Goal: Task Accomplishment & Management: Use online tool/utility

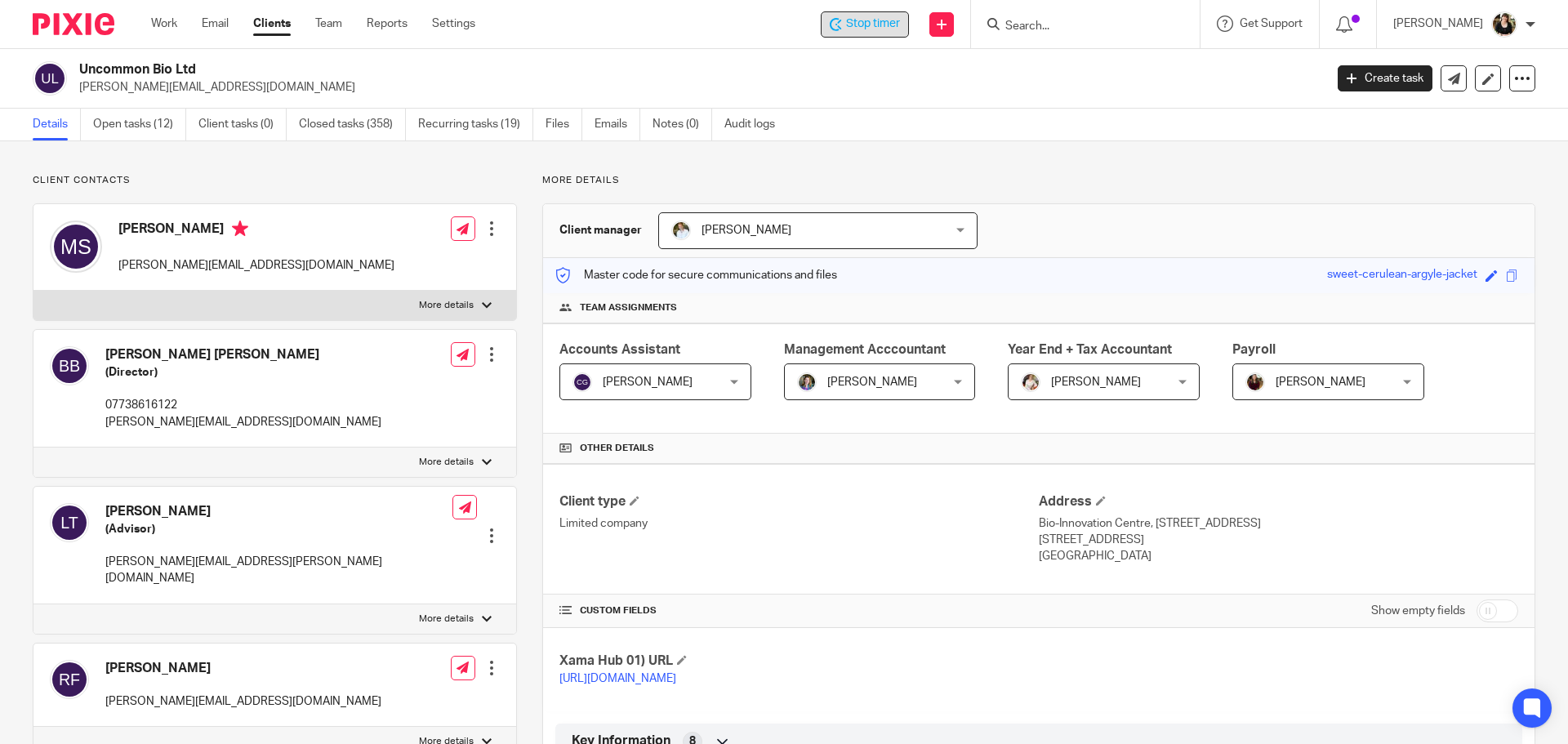
click at [890, 25] on span "Stop timer" at bounding box center [873, 24] width 54 height 17
click at [1036, 33] on input "Search" at bounding box center [1077, 27] width 147 height 15
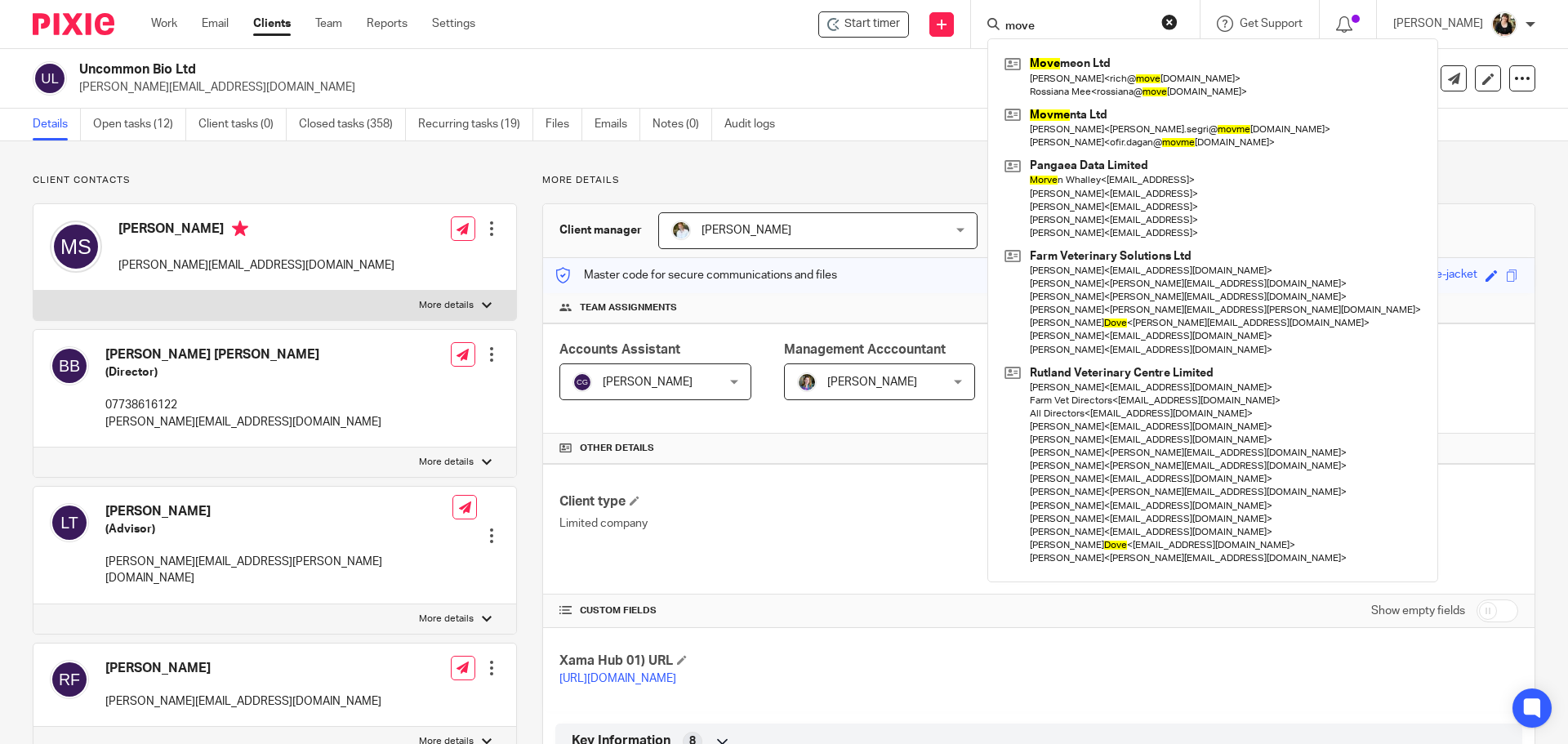
type input "move"
click at [1145, 45] on div "Move meon Ltd Richard Rosser < rich@ move meon.com > Rossiana Mee < rossiana@ m…" at bounding box center [1213, 310] width 451 height 543
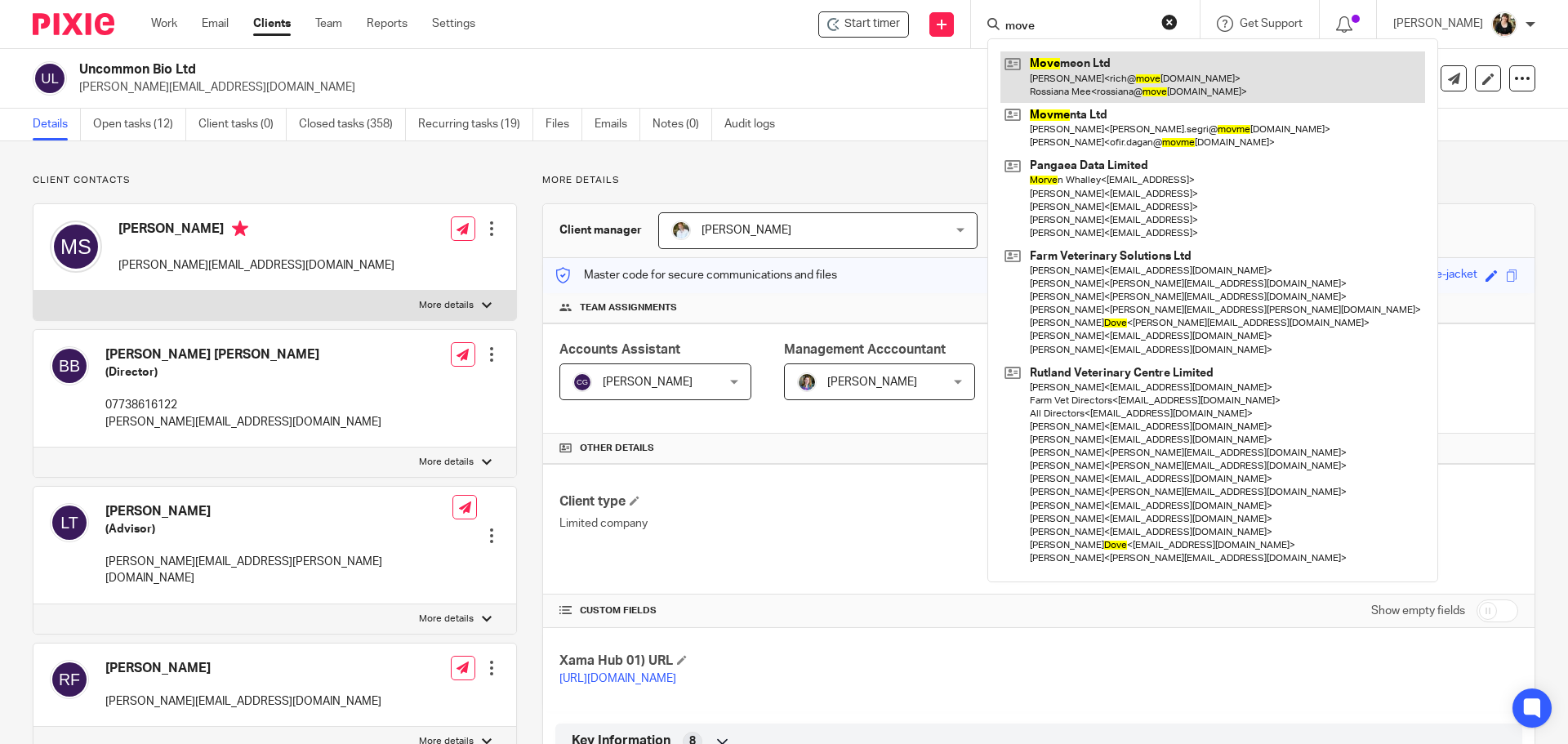
click at [1120, 64] on link at bounding box center [1212, 76] width 424 height 51
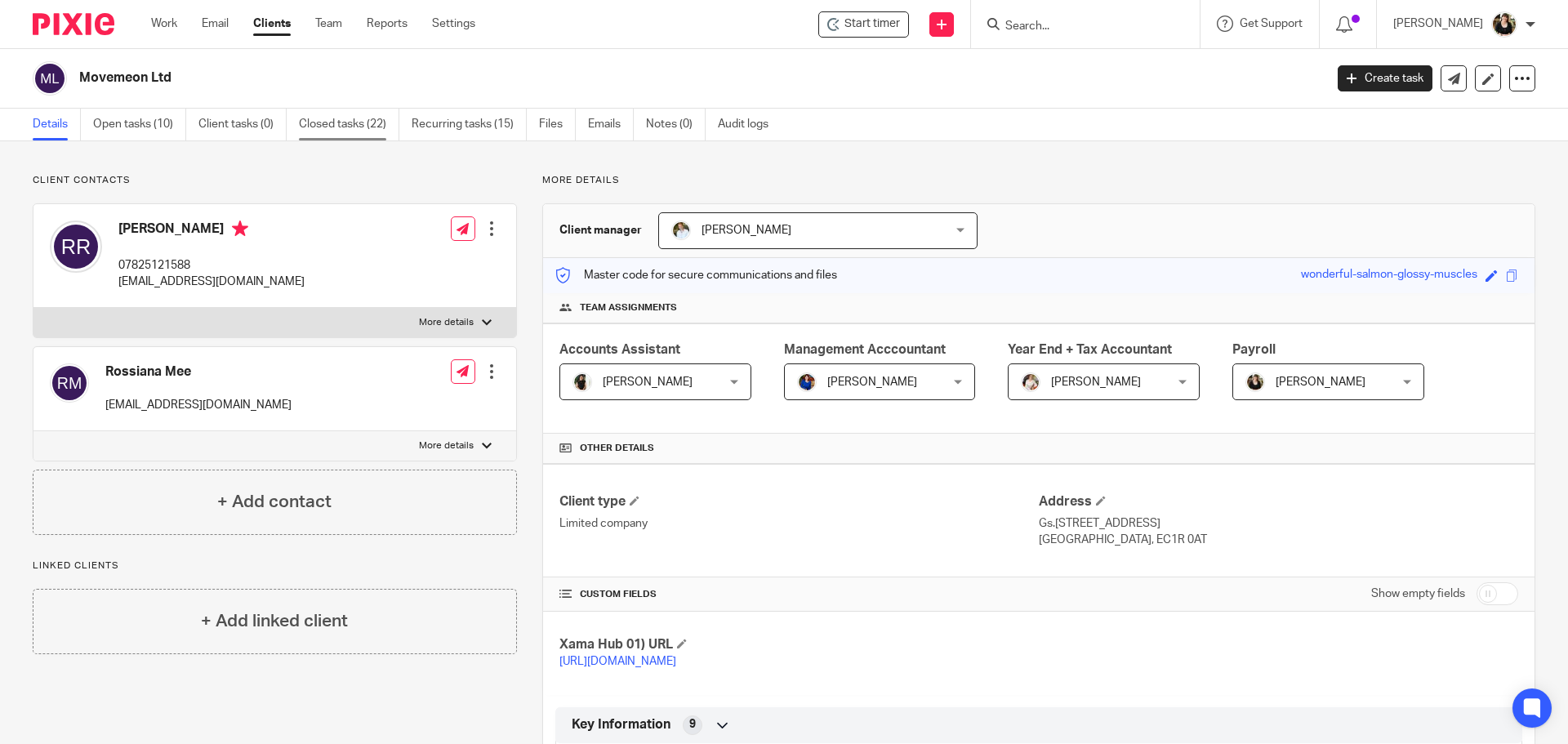
click at [330, 118] on link "Closed tasks (22)" at bounding box center [349, 124] width 100 height 32
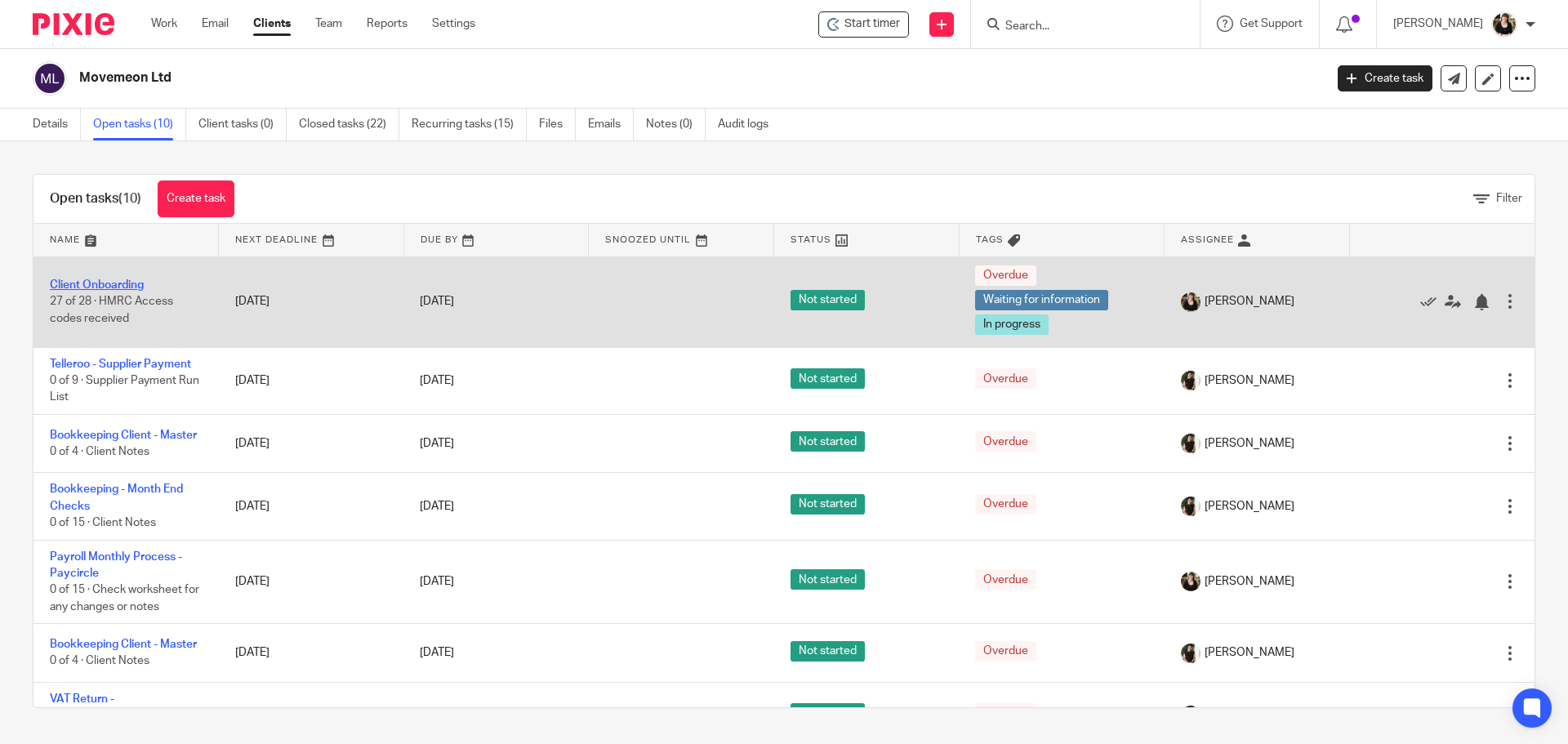
click at [105, 286] on link "Client Onboarding" at bounding box center [97, 285] width 94 height 11
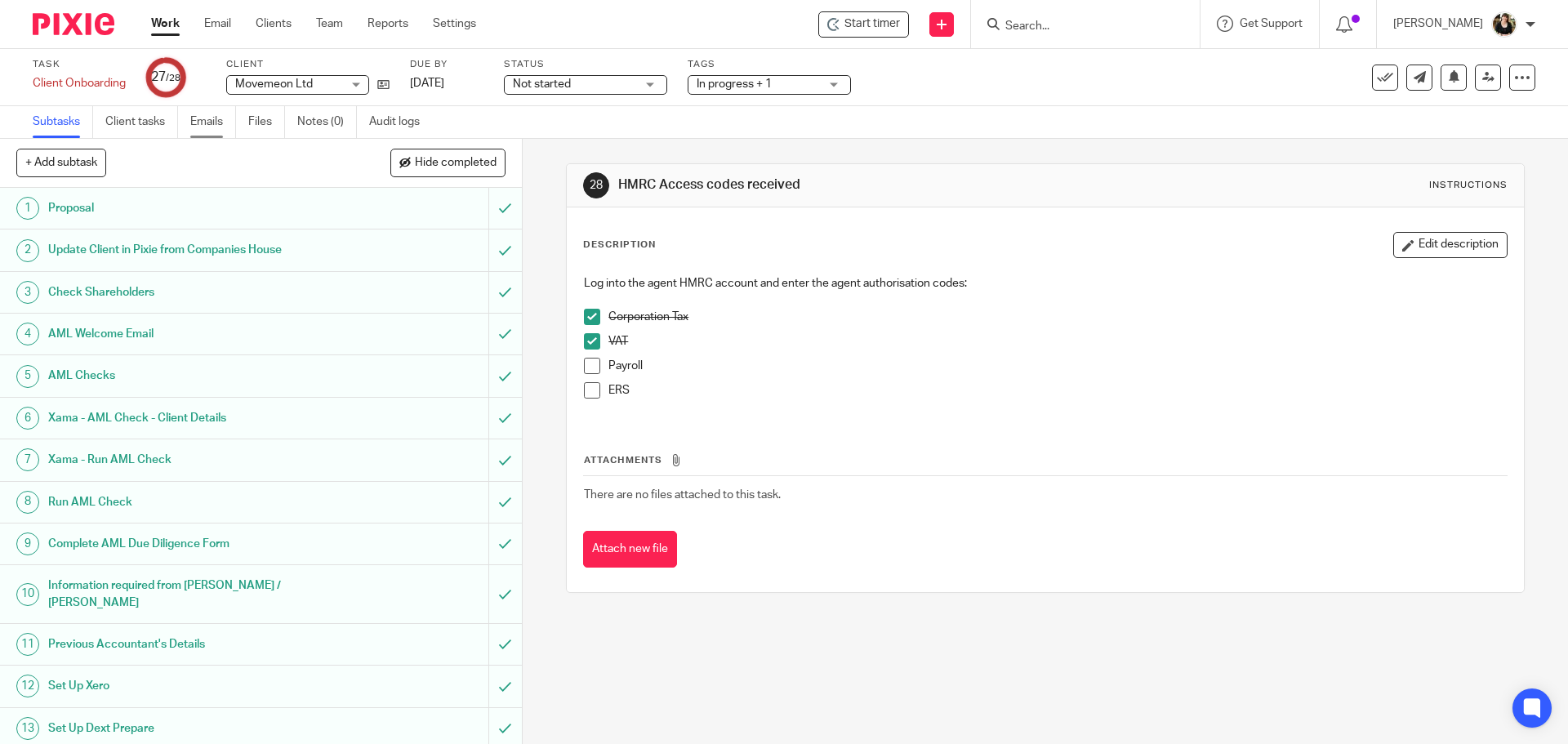
click at [201, 119] on link "Emails" at bounding box center [213, 122] width 45 height 32
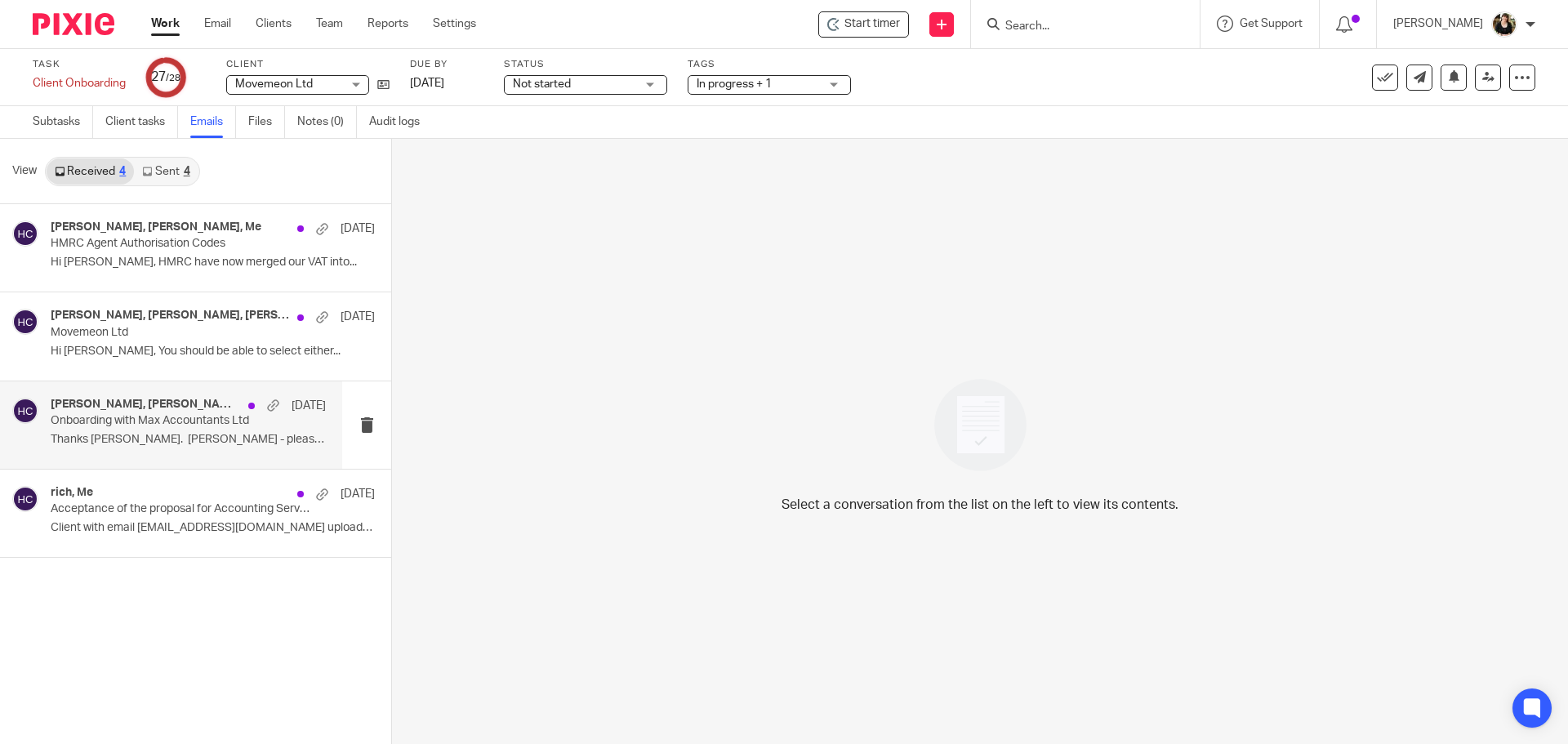
click at [170, 396] on div "Richard Rosser, Louis Phillips, Me 3 Jun Onboarding with Max Accountants Ltd Th…" at bounding box center [171, 425] width 342 height 87
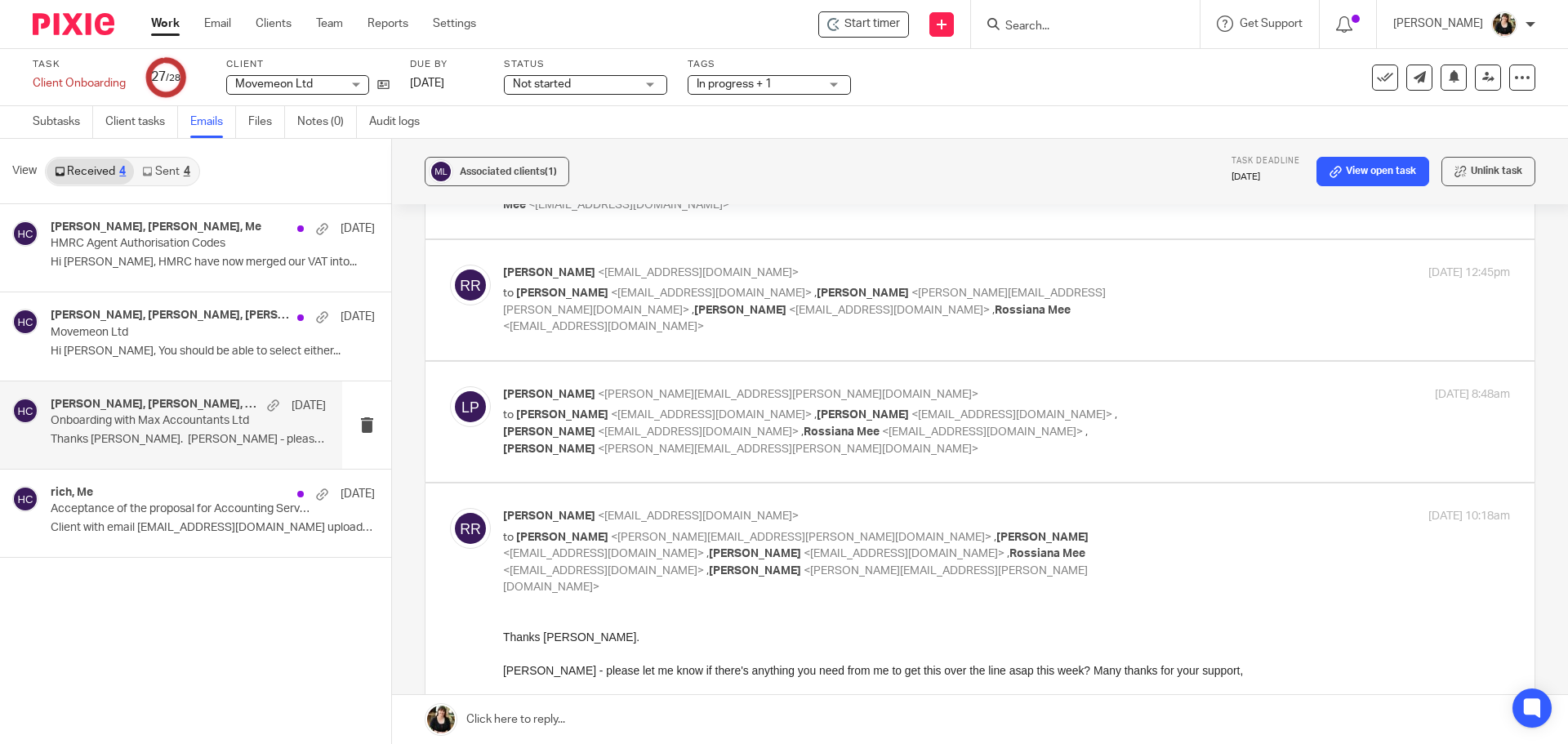
scroll to position [408, 0]
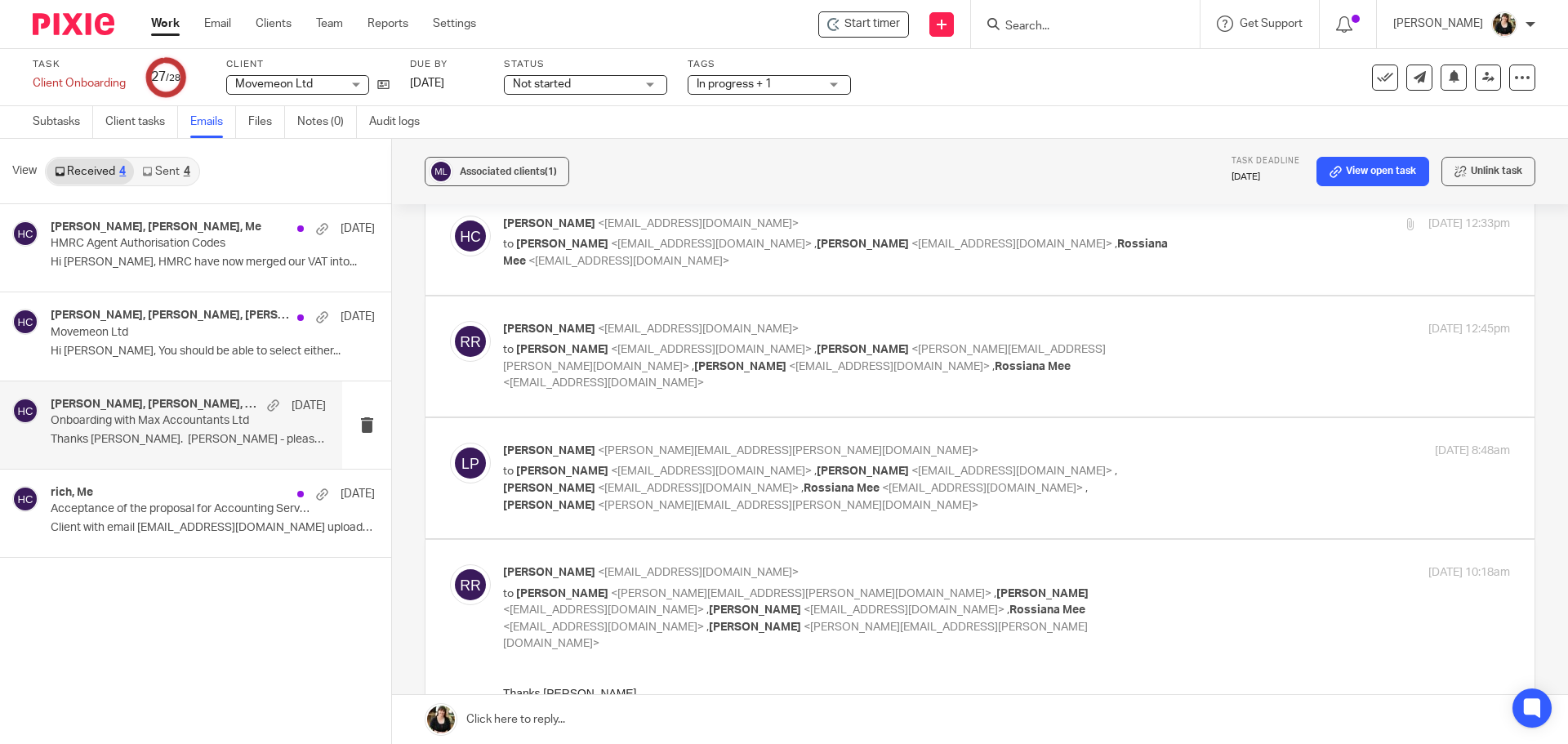
click at [555, 445] on span "Louis Phillips" at bounding box center [550, 450] width 93 height 11
checkbox input "true"
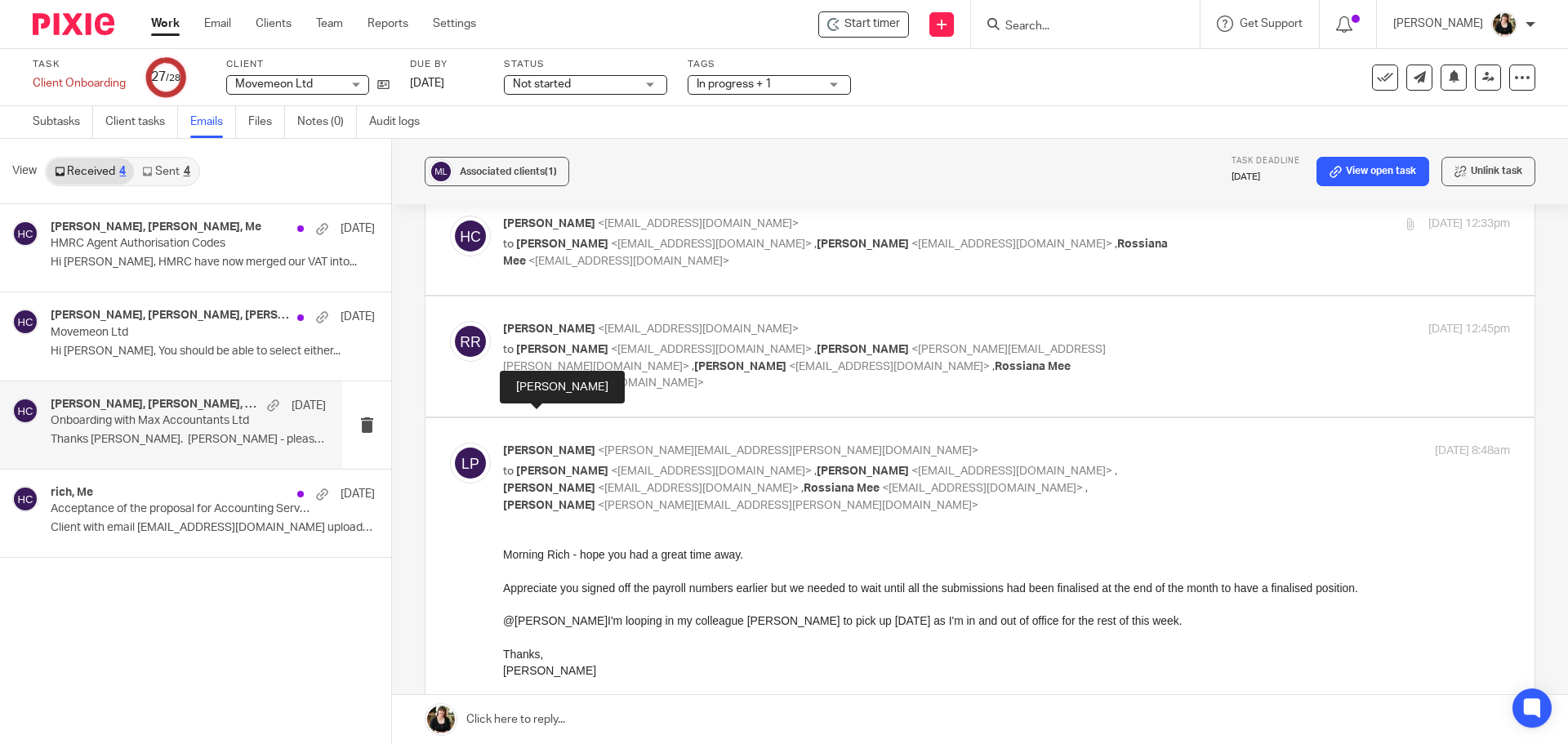
scroll to position [0, 0]
click at [1042, 18] on form at bounding box center [1090, 24] width 174 height 21
click at [1047, 22] on input "Search" at bounding box center [1077, 27] width 147 height 15
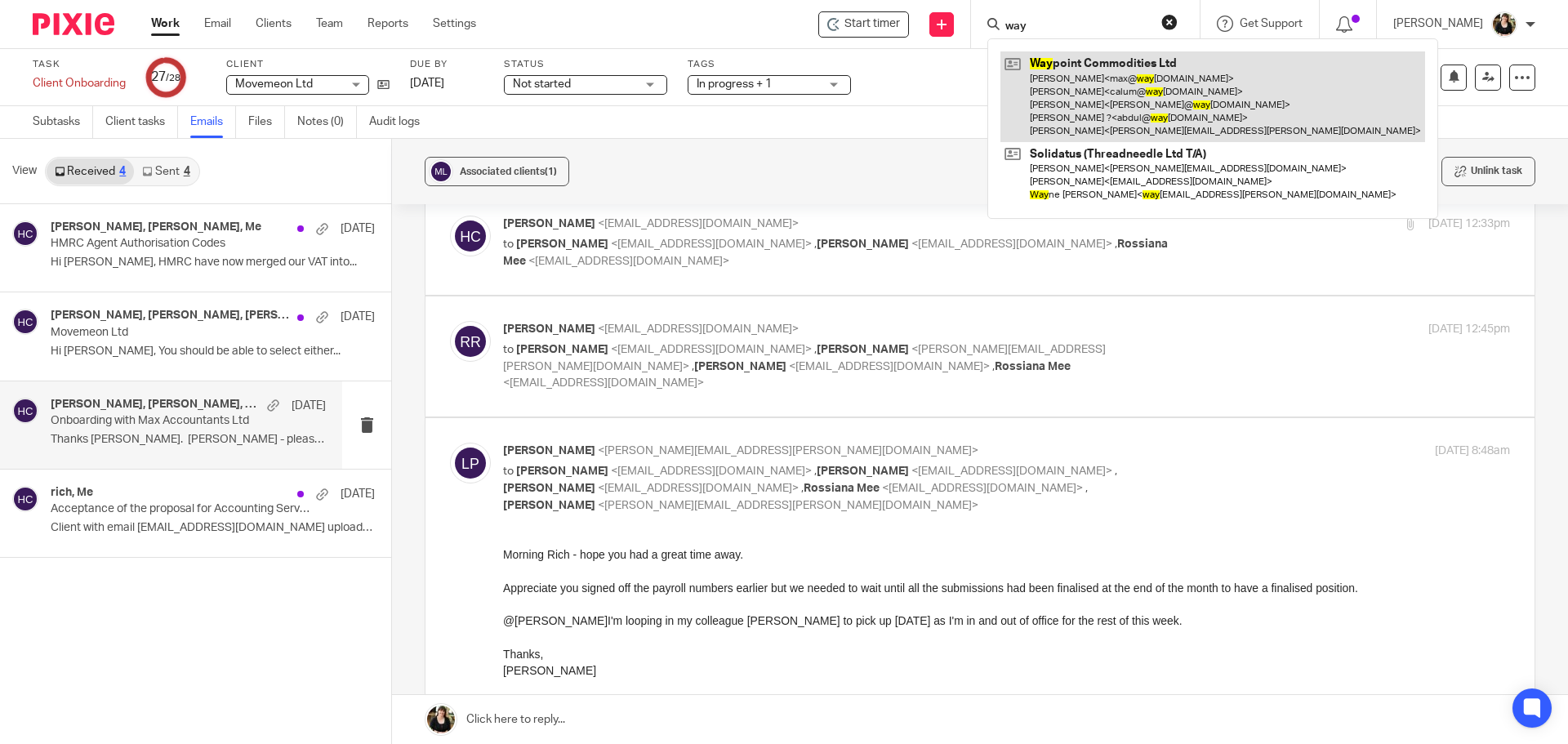
type input "way"
click at [1051, 93] on link at bounding box center [1212, 97] width 424 height 91
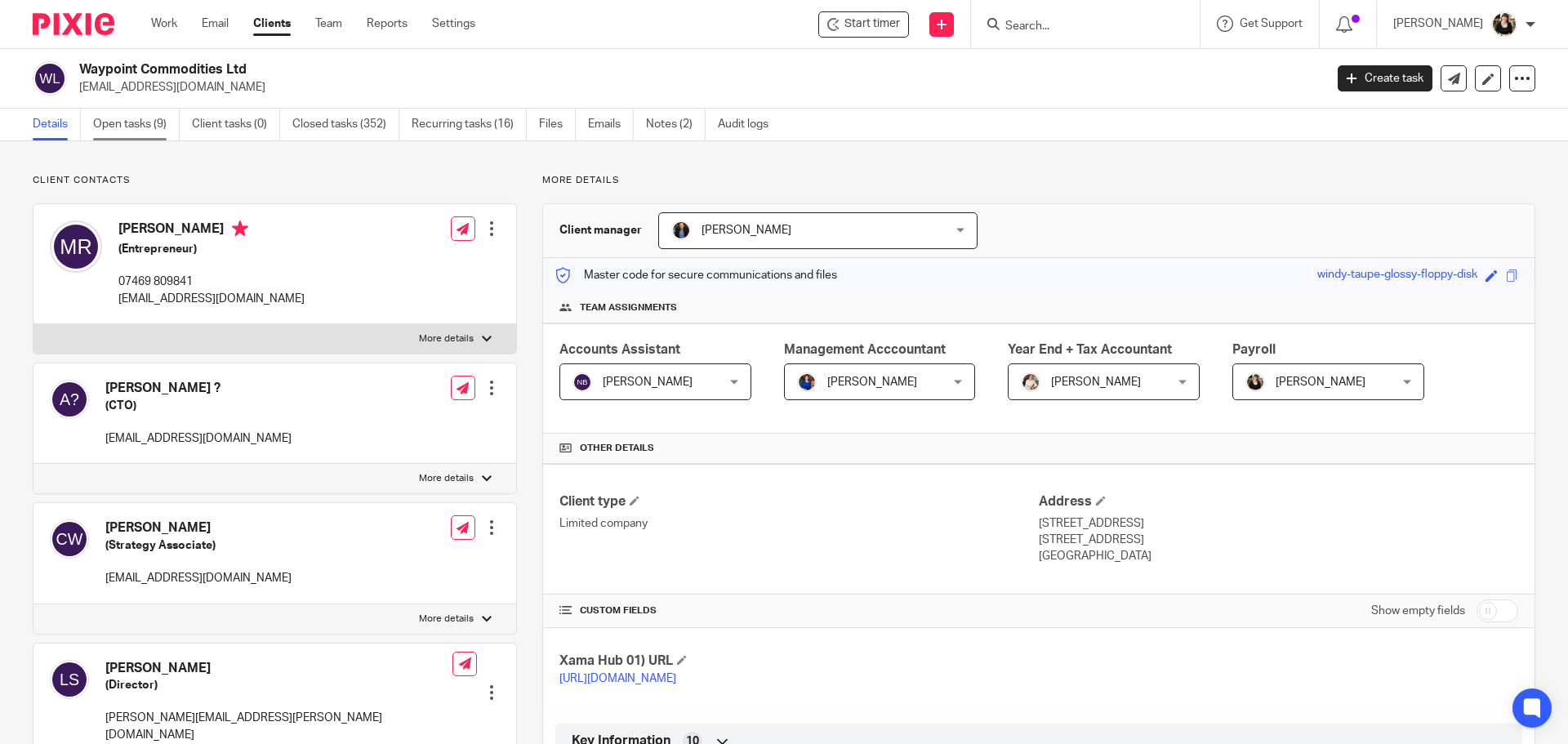
click at [144, 117] on link "Open tasks (9)" at bounding box center [136, 124] width 87 height 32
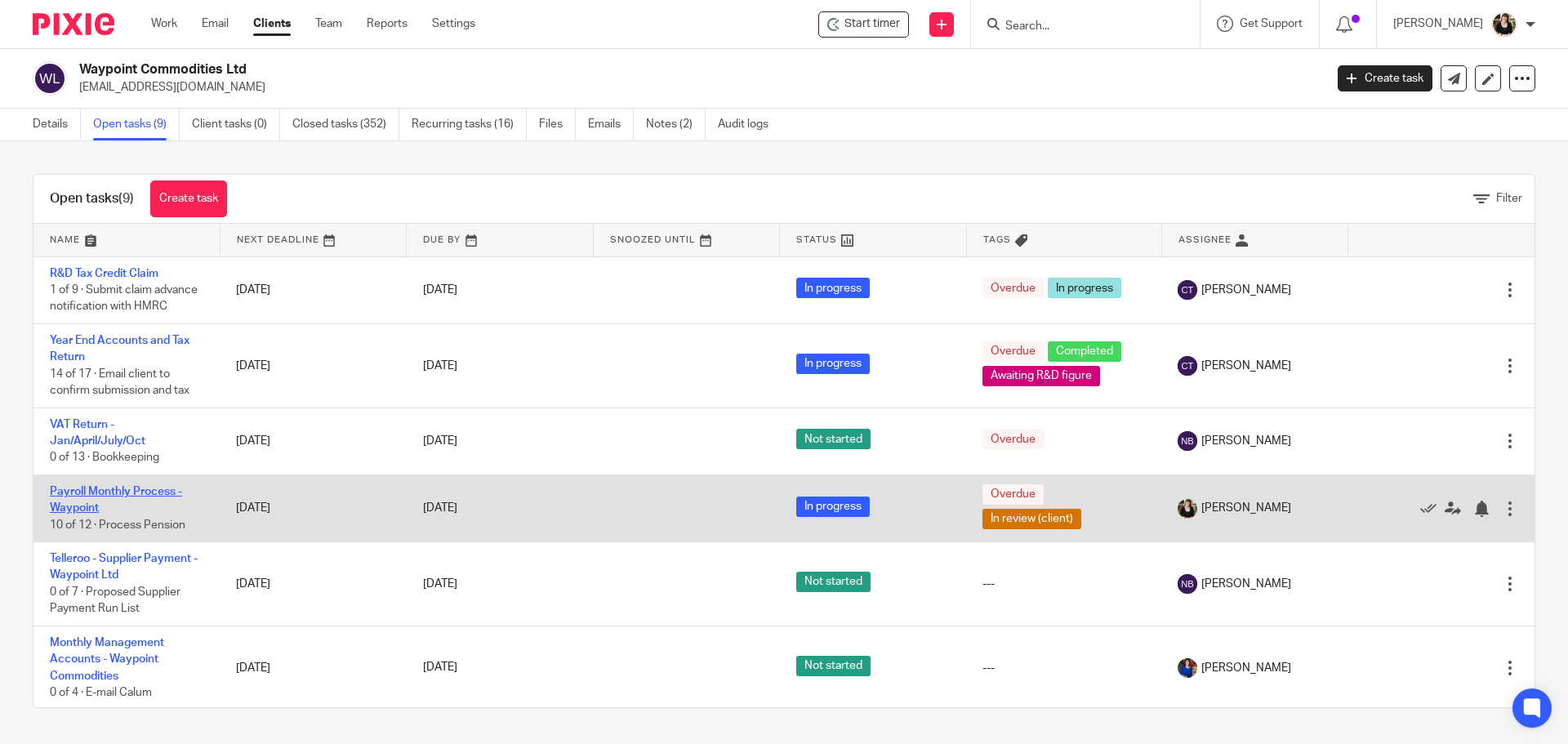
click at [101, 509] on link "Payroll Monthly Process - Waypoint" at bounding box center [116, 500] width 132 height 27
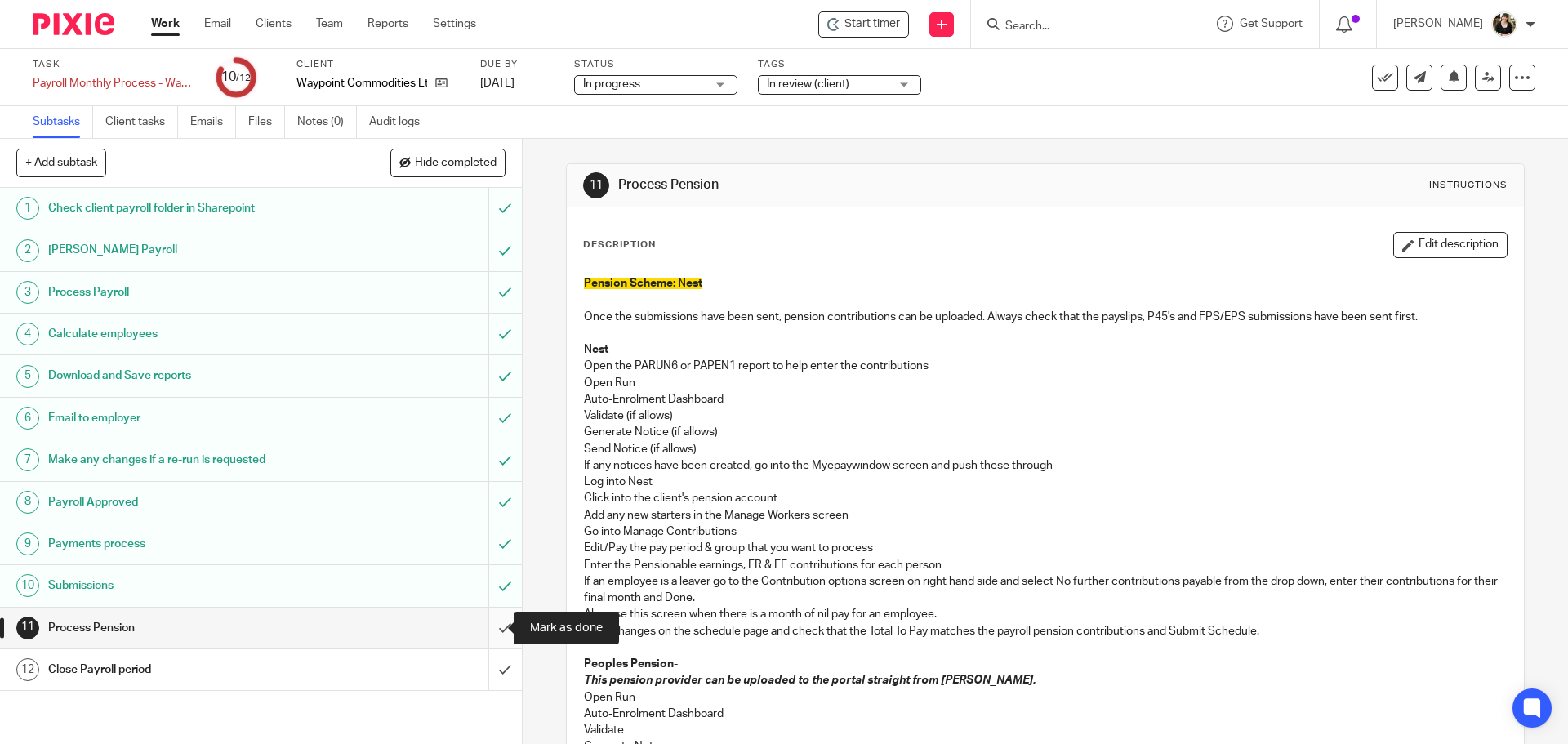
click at [486, 629] on input "submit" at bounding box center [261, 628] width 522 height 41
click at [490, 669] on input "submit" at bounding box center [261, 669] width 522 height 41
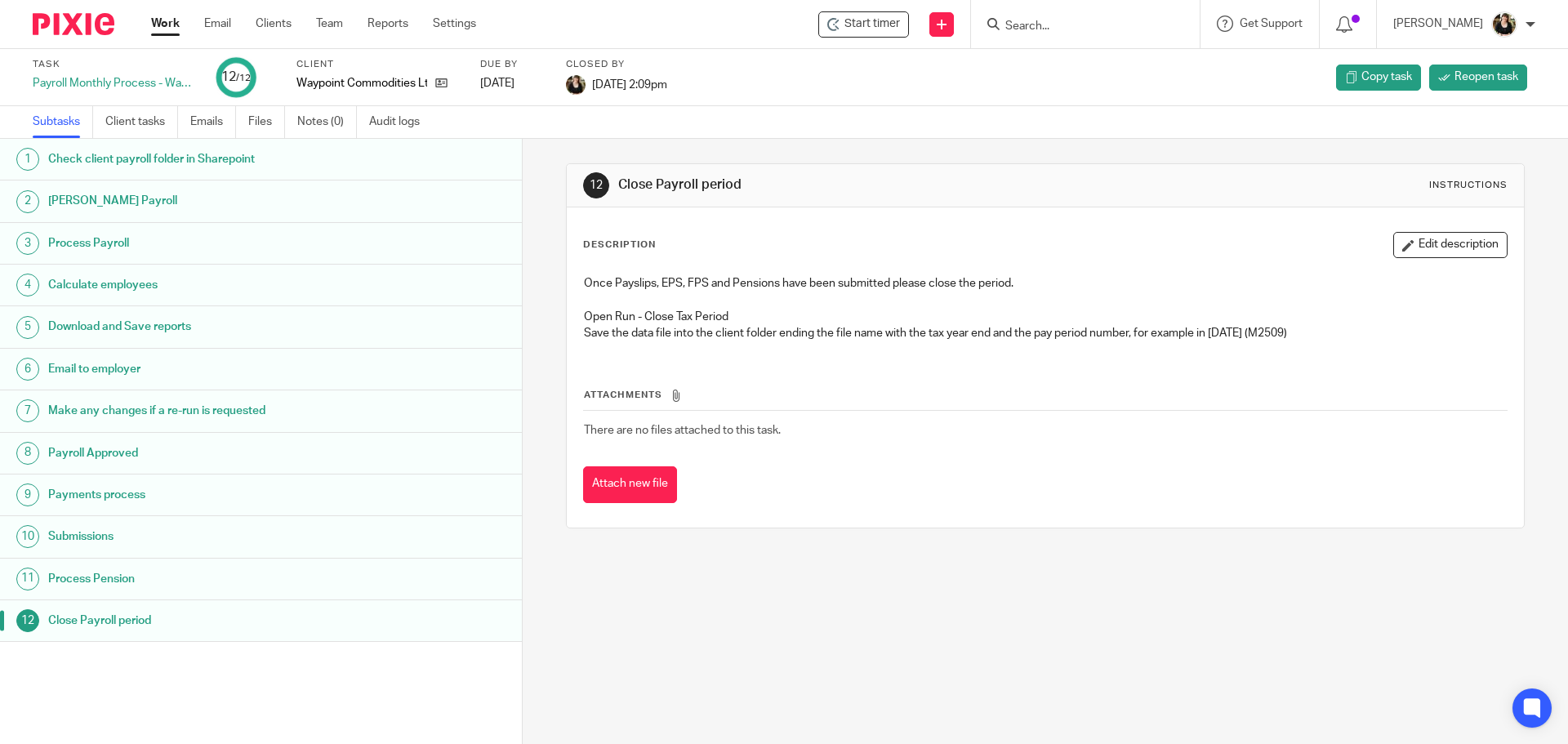
click at [159, 23] on link "Work" at bounding box center [165, 23] width 28 height 16
